Goal: Task Accomplishment & Management: Use online tool/utility

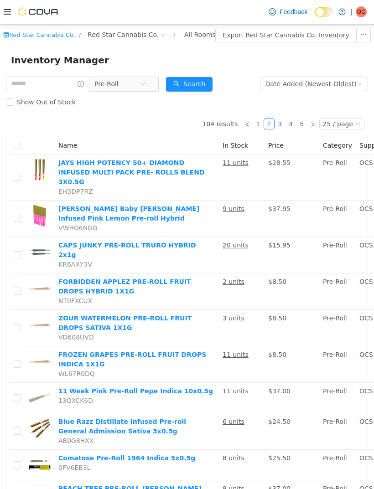
click at [206, 90] on button "Search" at bounding box center [189, 84] width 47 height 15
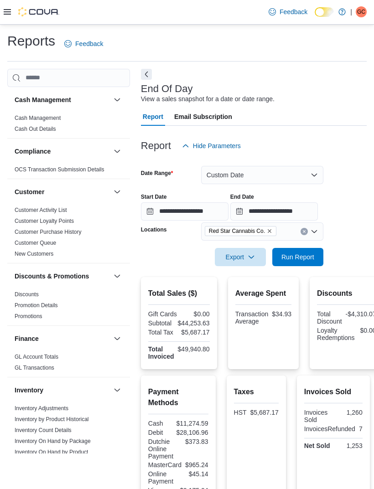
scroll to position [0, -19]
click at [5, 16] on icon at bounding box center [7, 11] width 7 height 7
